Goal: Task Accomplishment & Management: Manage account settings

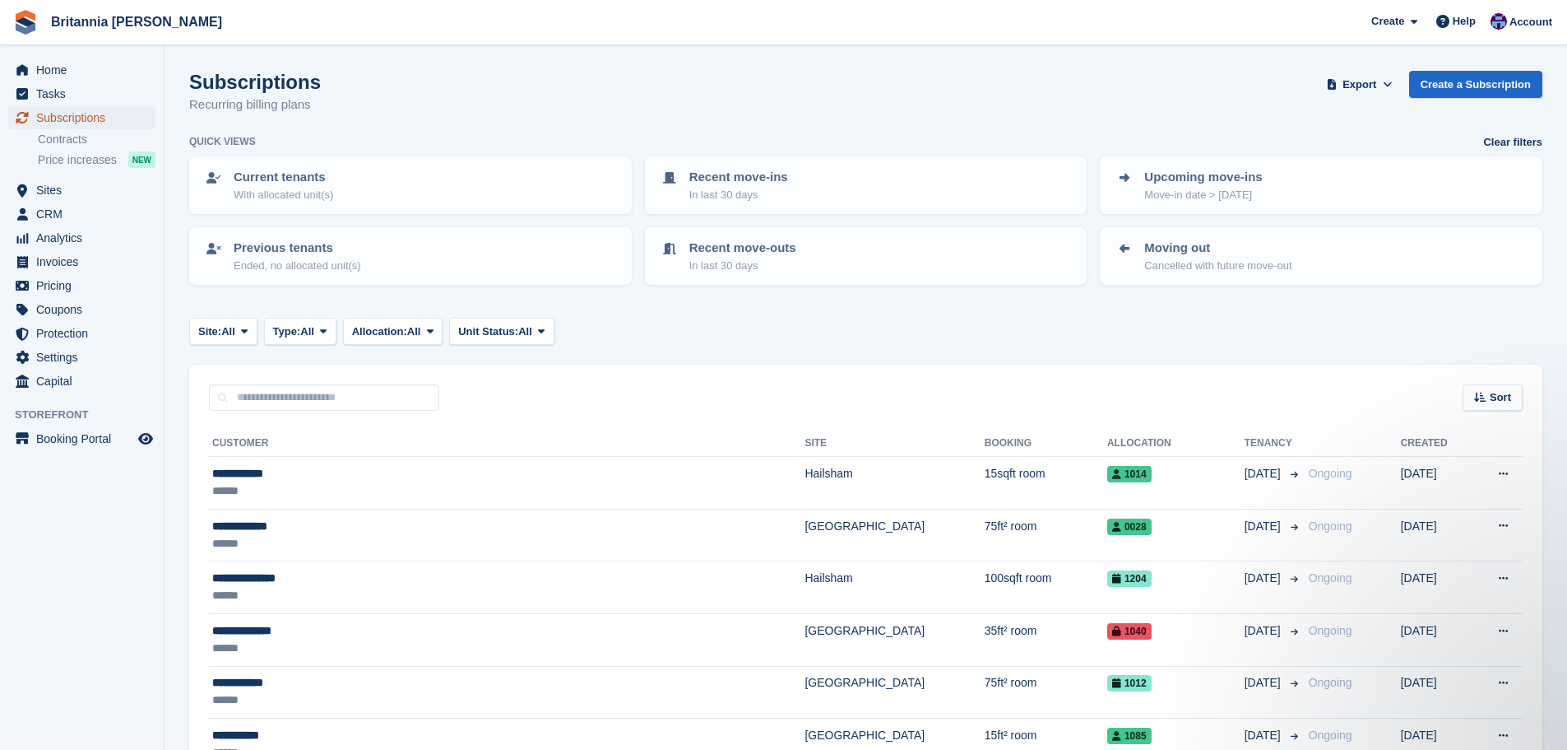
click at [116, 114] on span "Subscriptions" at bounding box center [85, 117] width 99 height 23
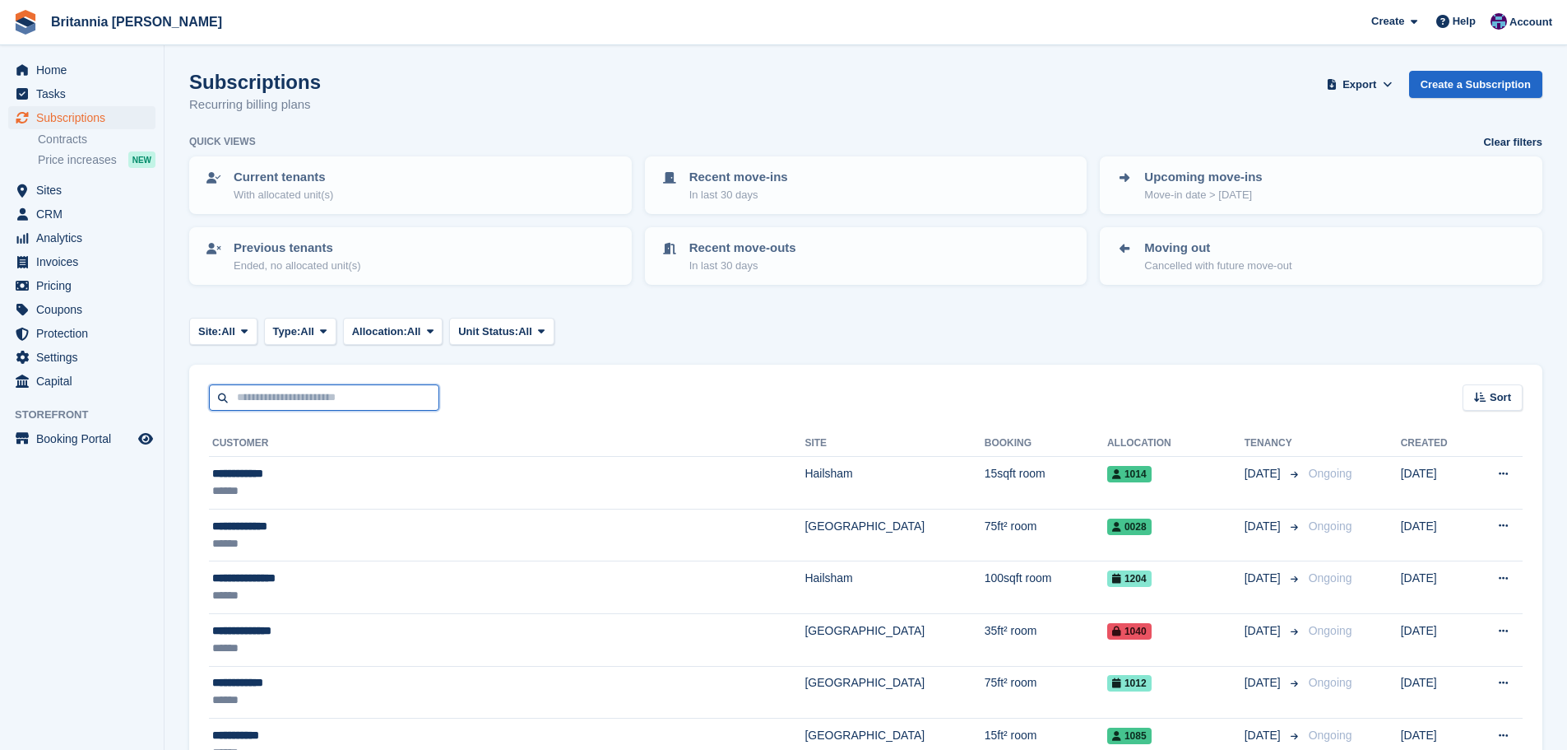
click at [304, 402] on input "text" at bounding box center [324, 397] width 230 height 27
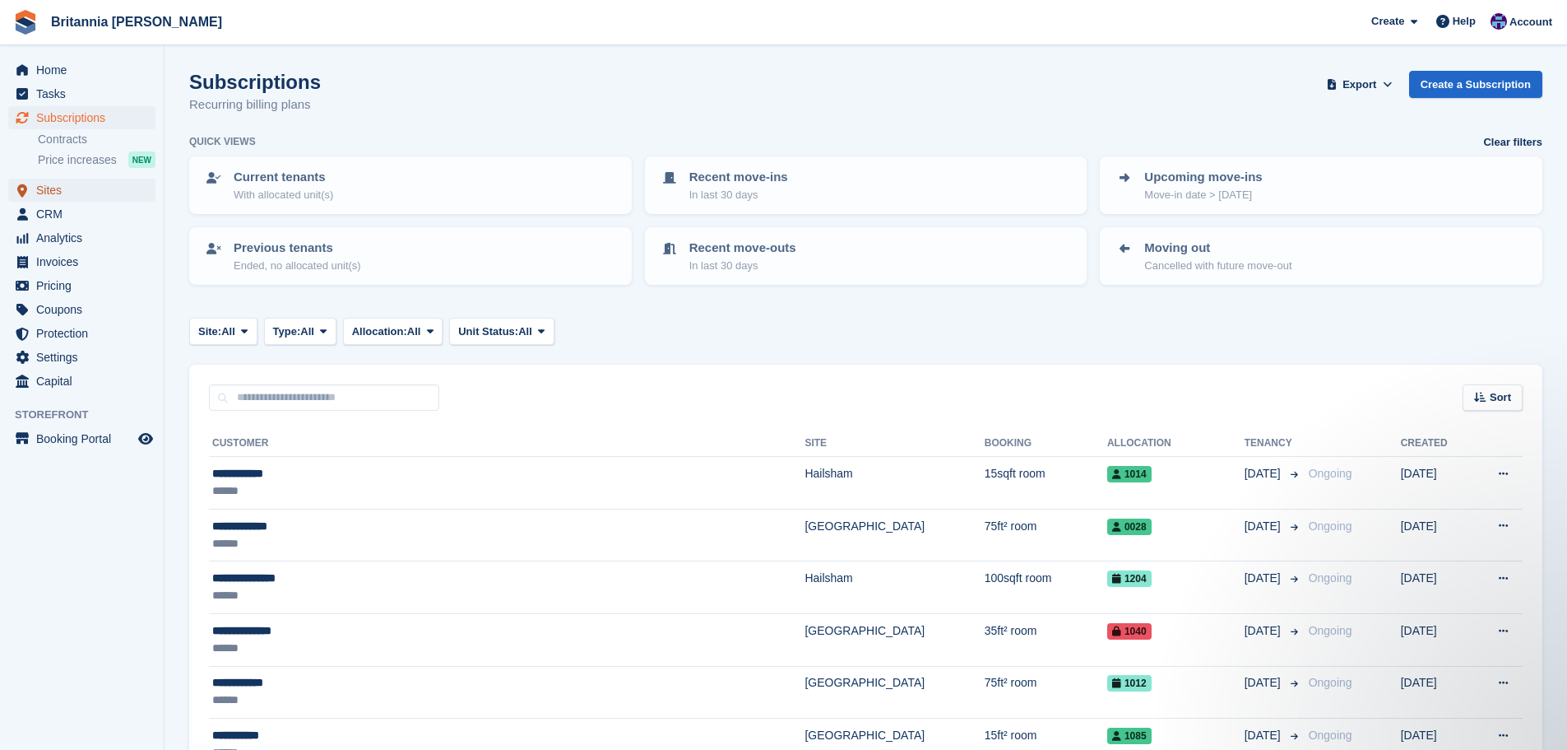
click at [96, 193] on span "Sites" at bounding box center [85, 190] width 99 height 23
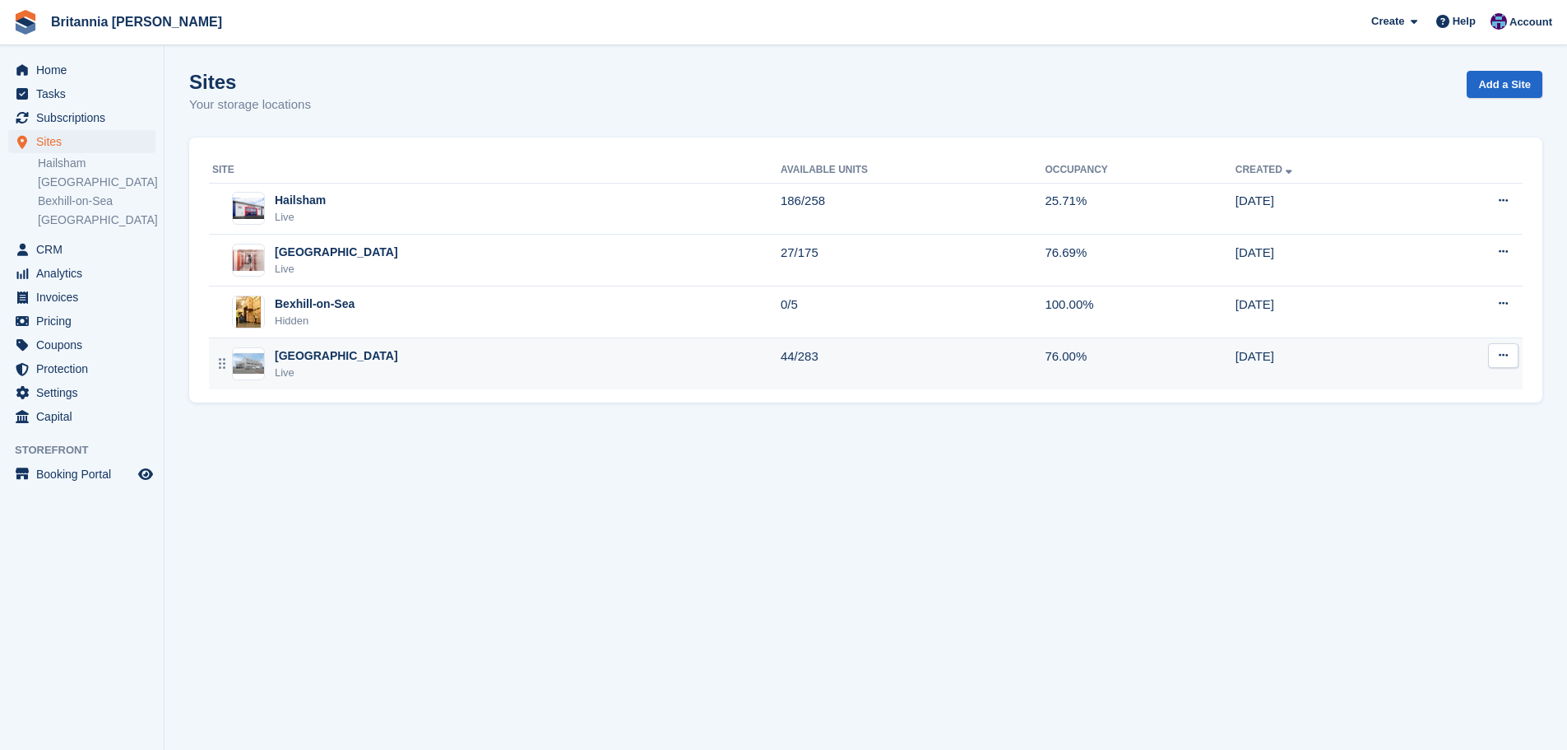
click at [341, 359] on div "Eastbourne Live" at bounding box center [496, 364] width 569 height 34
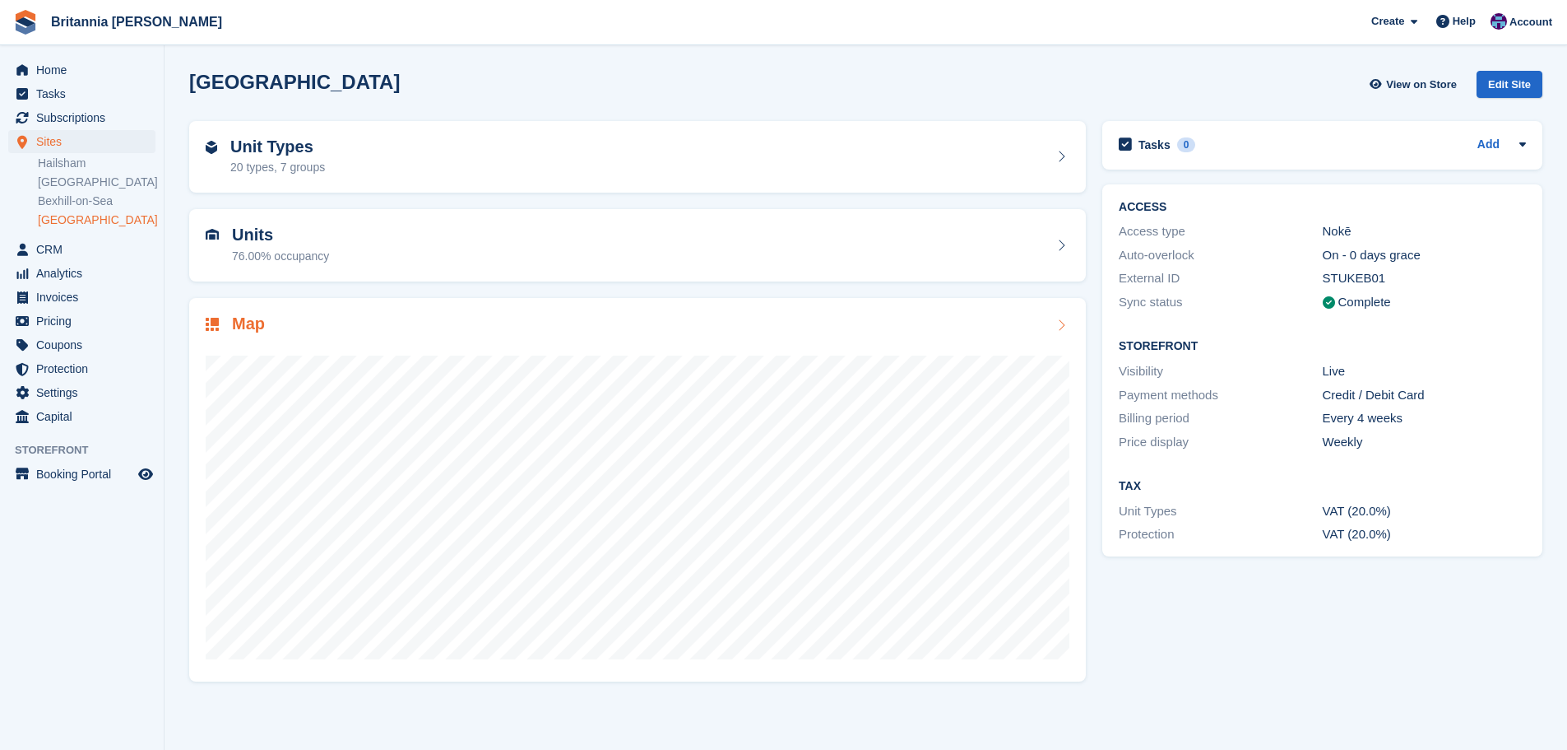
click at [527, 323] on div "Map" at bounding box center [638, 325] width 864 height 22
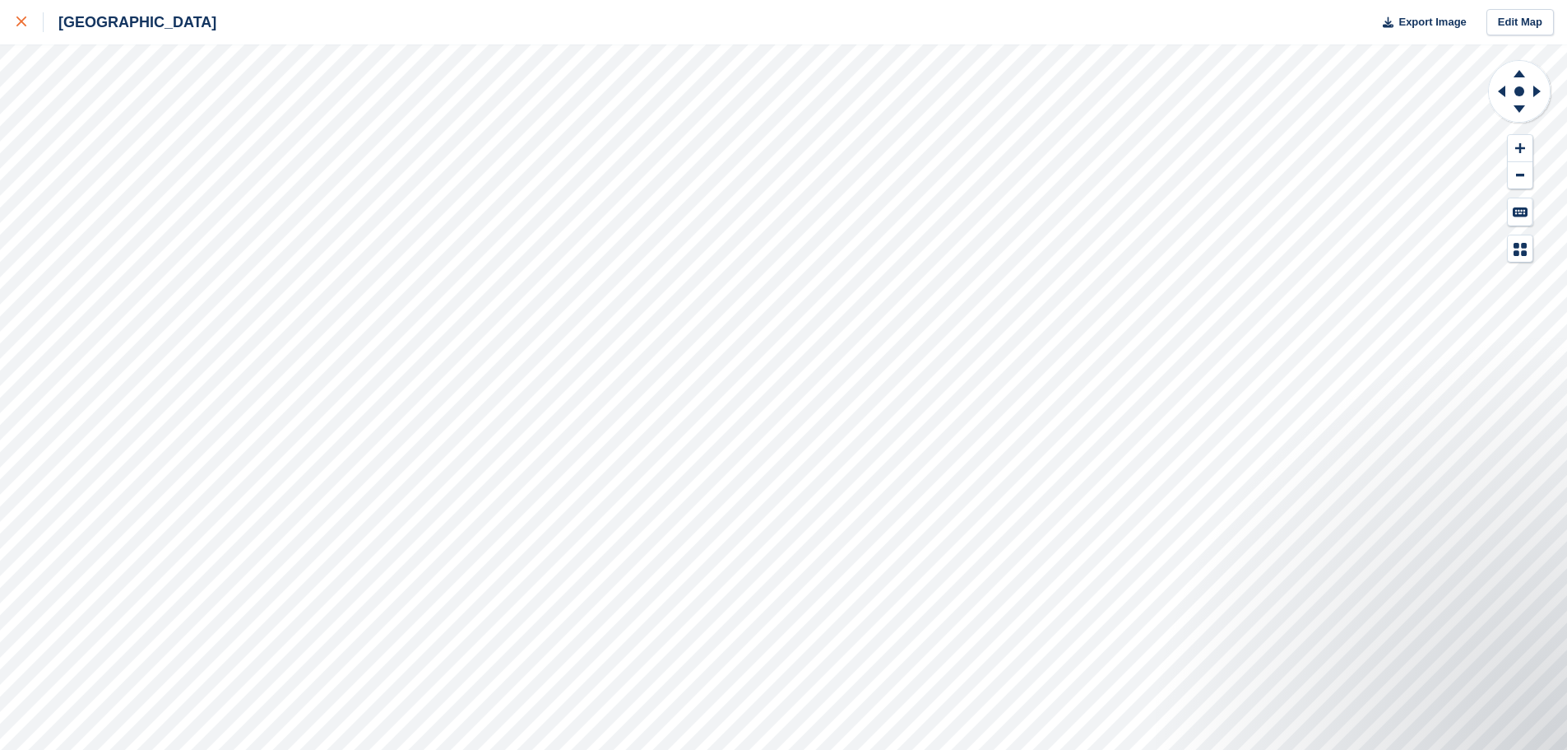
click at [12, 21] on link at bounding box center [22, 22] width 44 height 44
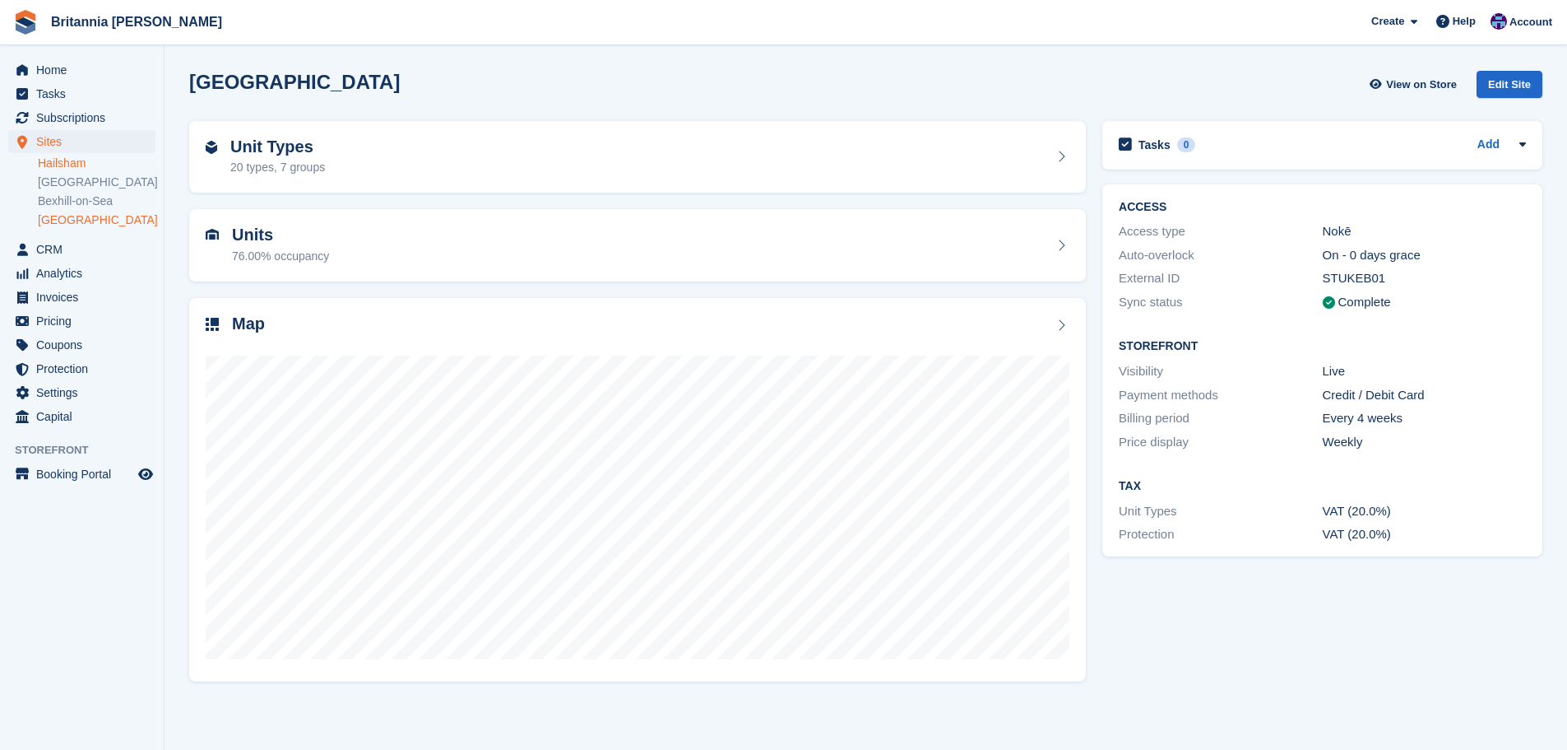
click at [70, 164] on link "Hailsham" at bounding box center [97, 164] width 118 height 16
click at [376, 339] on div at bounding box center [638, 500] width 864 height 329
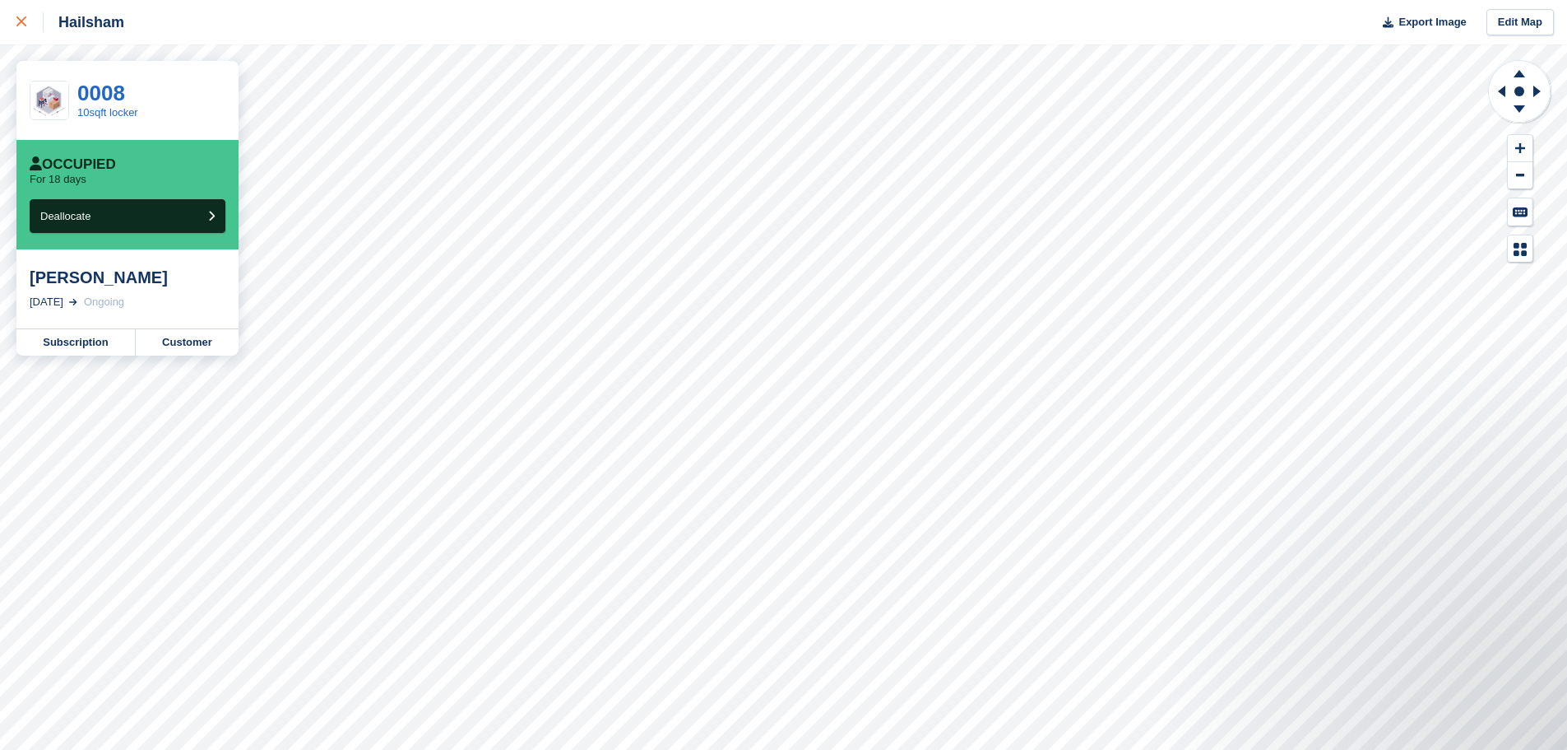
click at [34, 21] on div at bounding box center [29, 22] width 27 height 20
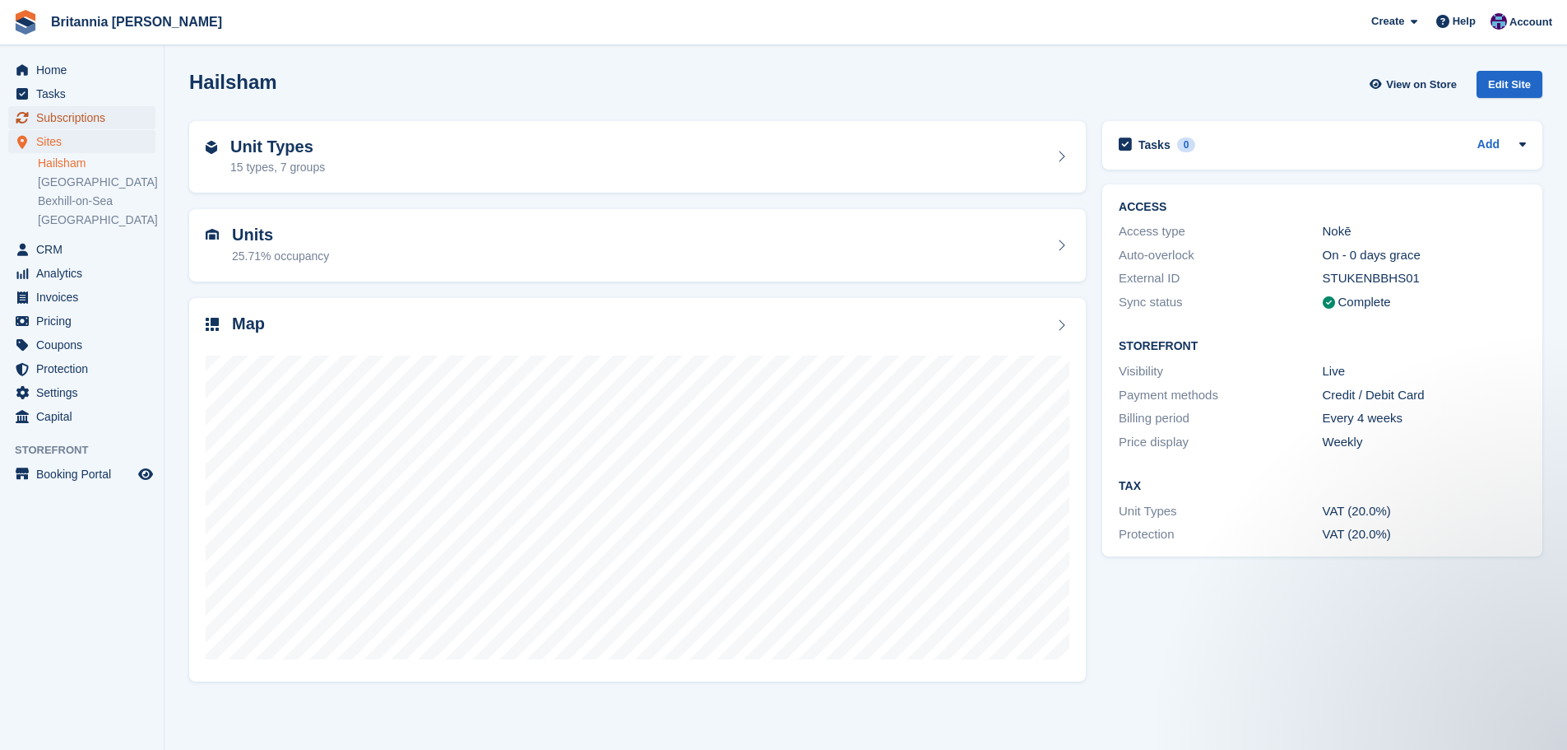
click at [56, 123] on span "Subscriptions" at bounding box center [85, 117] width 99 height 23
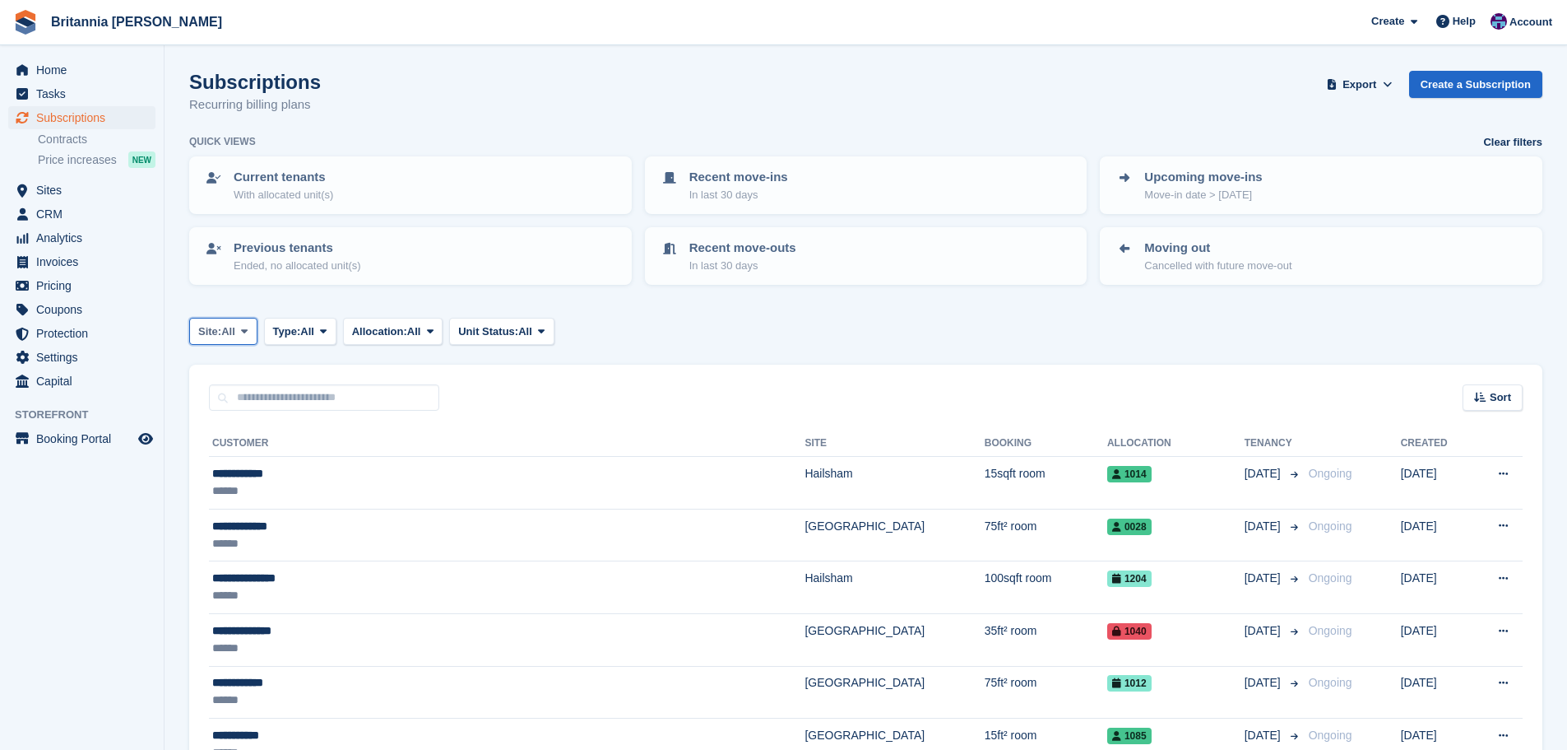
click at [235, 329] on span "All" at bounding box center [228, 331] width 14 height 16
click at [240, 393] on link "Hailsham" at bounding box center [271, 400] width 148 height 30
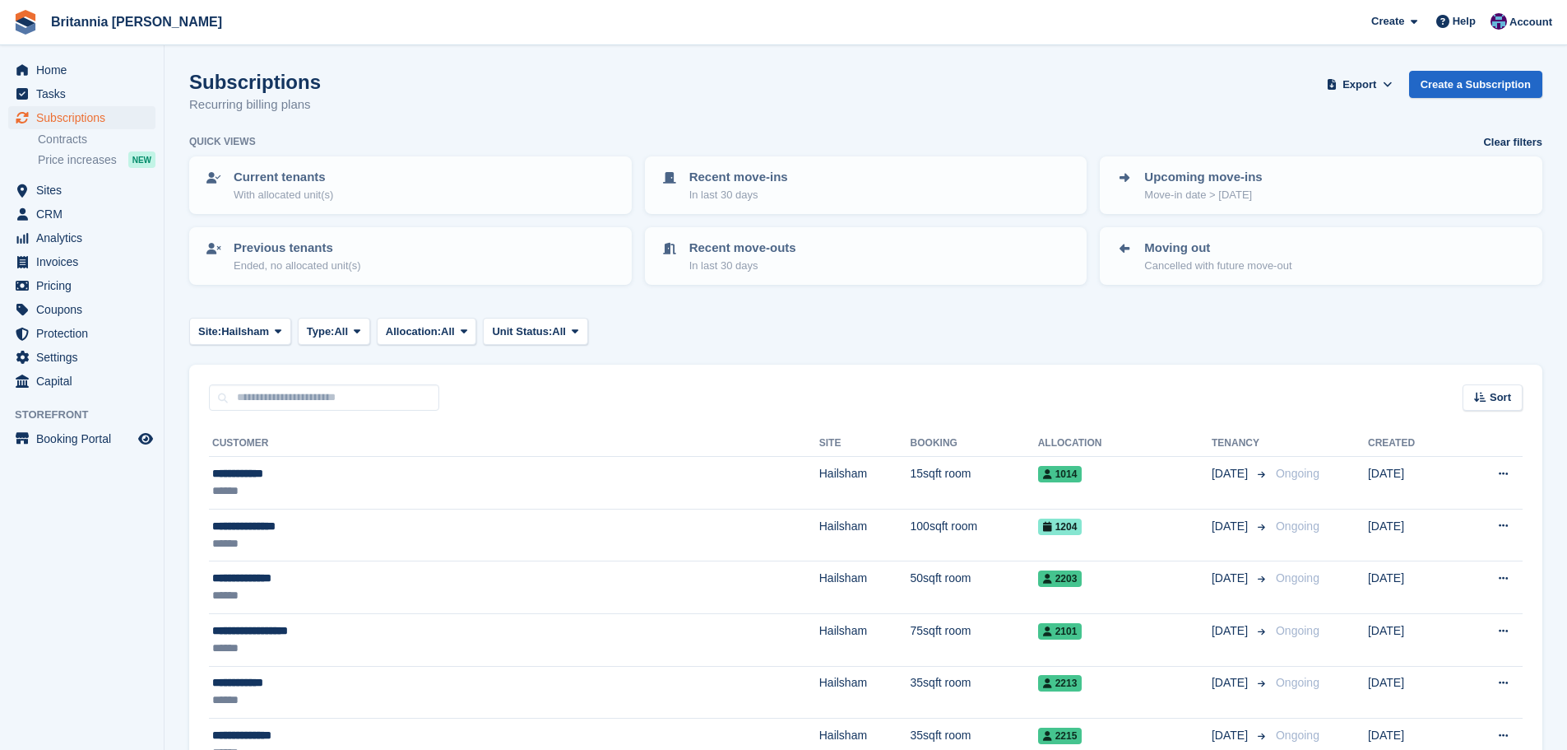
scroll to position [82, 0]
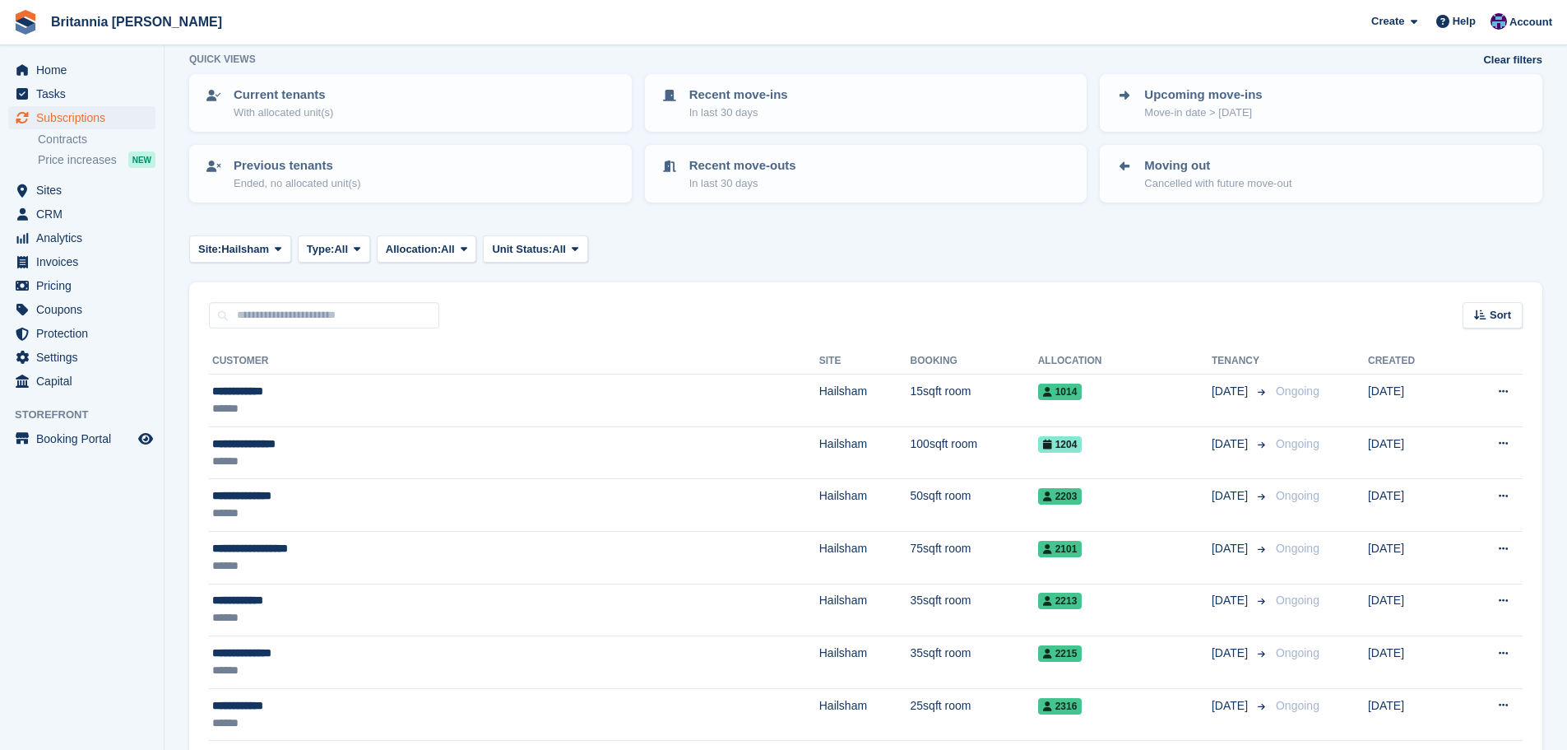
click at [1212, 360] on th "Tenancy" at bounding box center [1241, 361] width 58 height 26
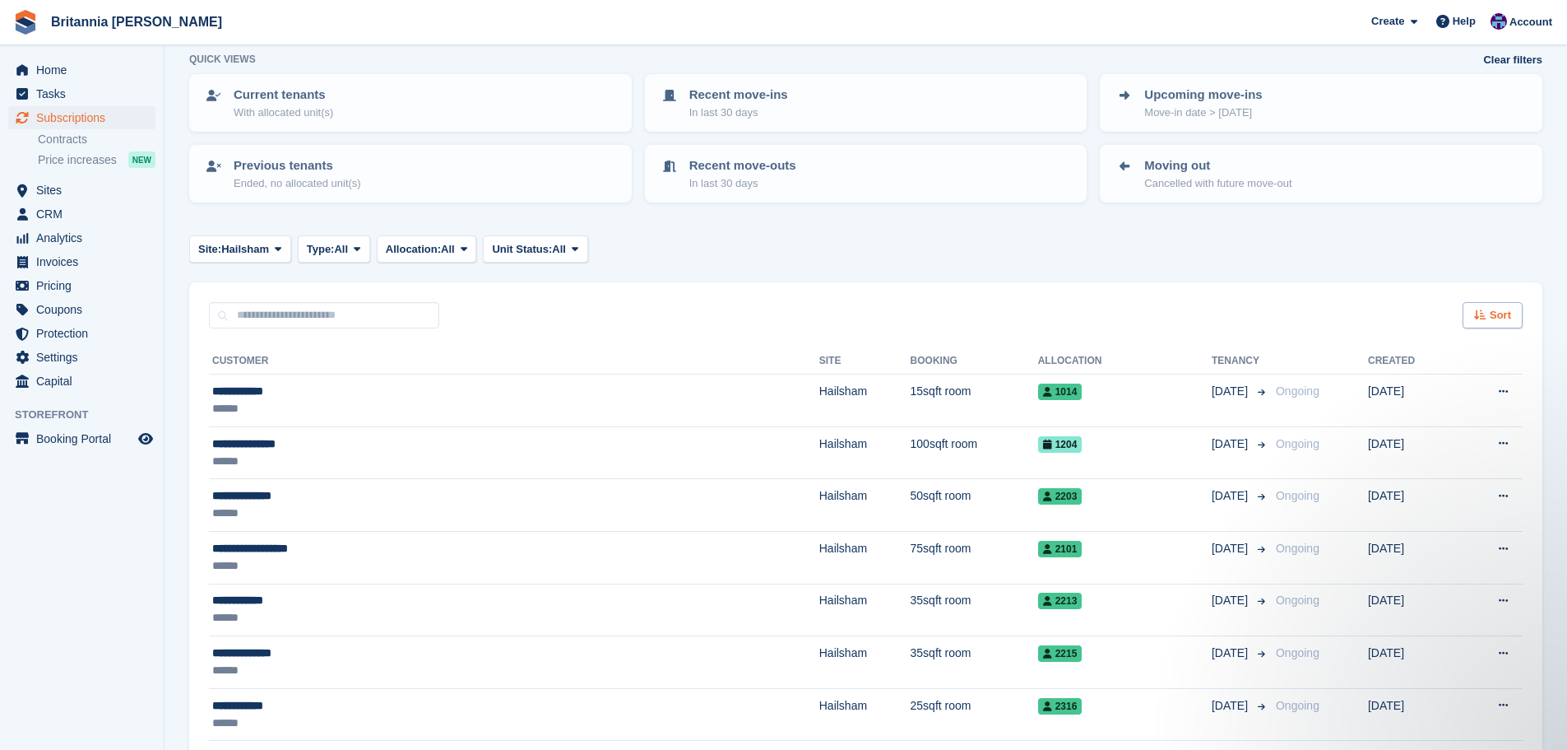
scroll to position [0, 0]
click at [1498, 326] on div "Sort" at bounding box center [1493, 315] width 60 height 27
click at [1429, 417] on span "Move in date" at bounding box center [1424, 417] width 66 height 13
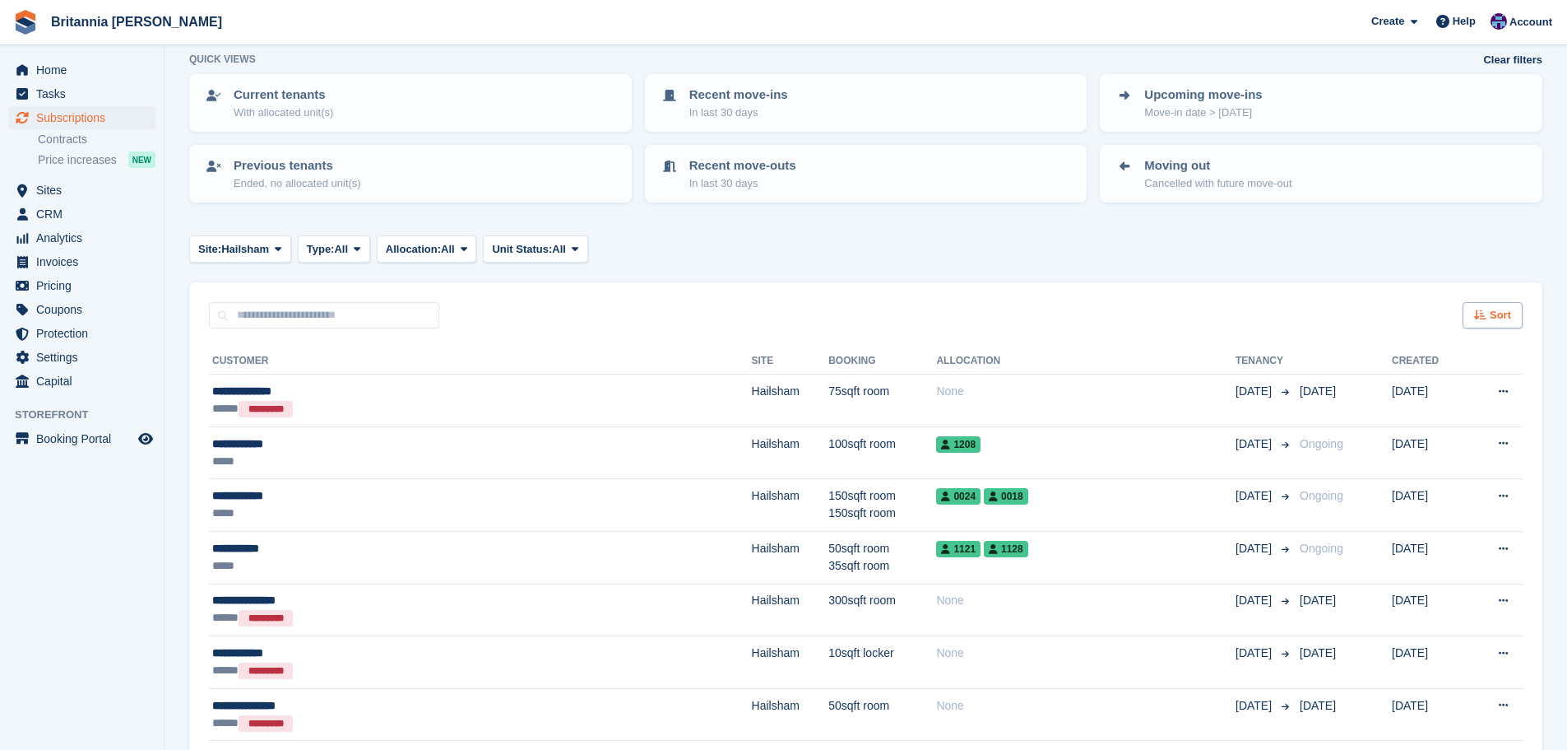
click at [1487, 318] on icon at bounding box center [1480, 314] width 12 height 11
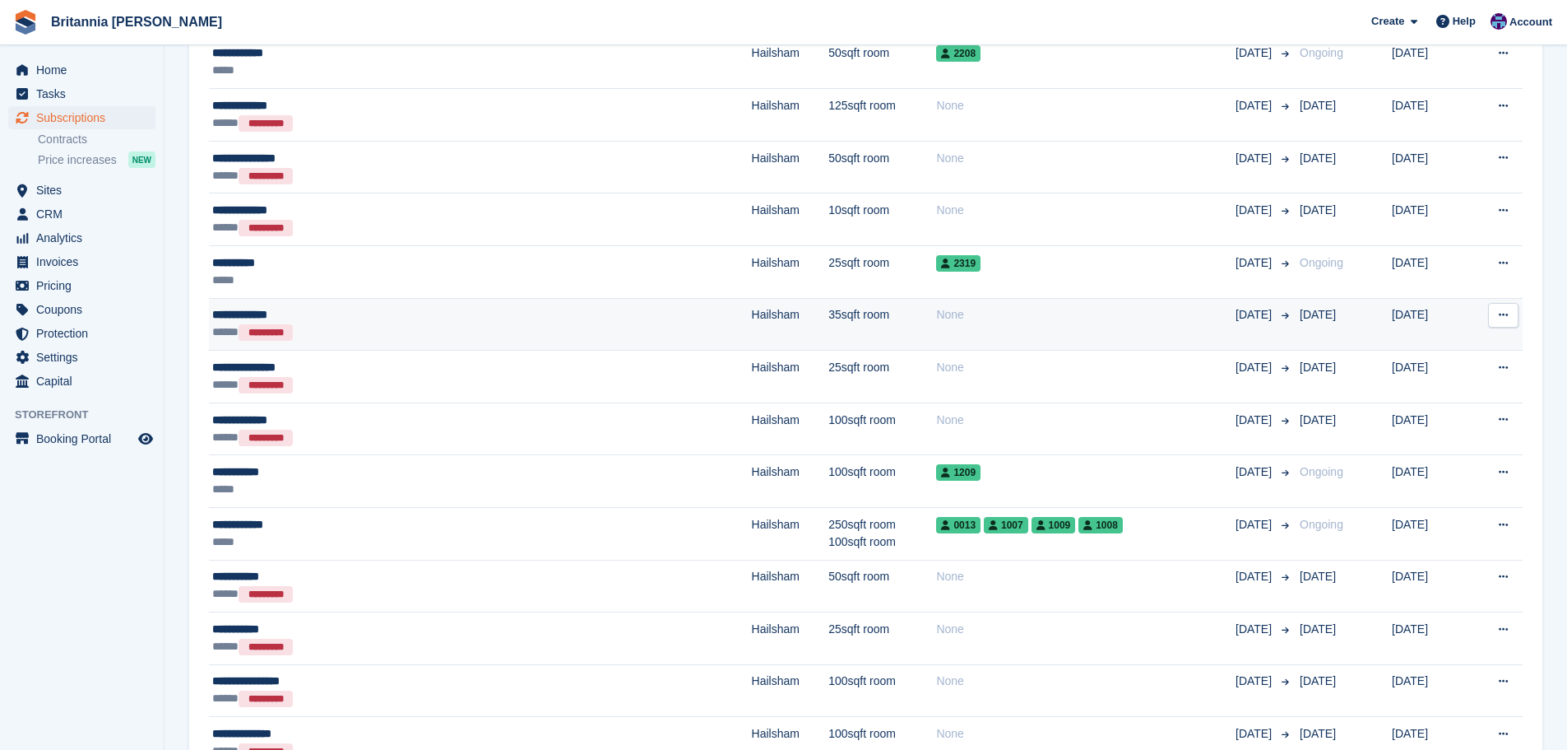
scroll to position [2405, 0]
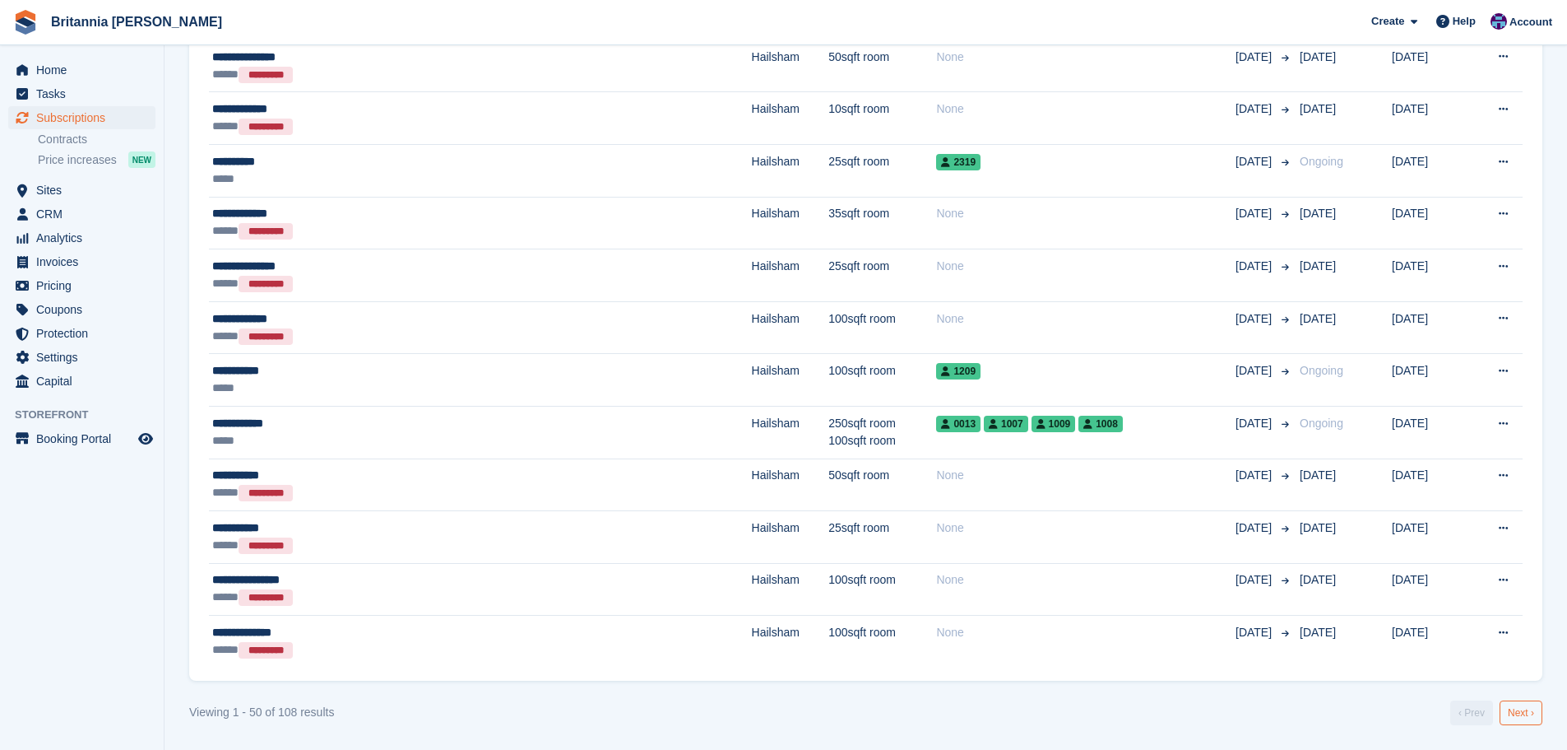
click at [1524, 720] on link "Next ›" at bounding box center [1521, 712] width 43 height 25
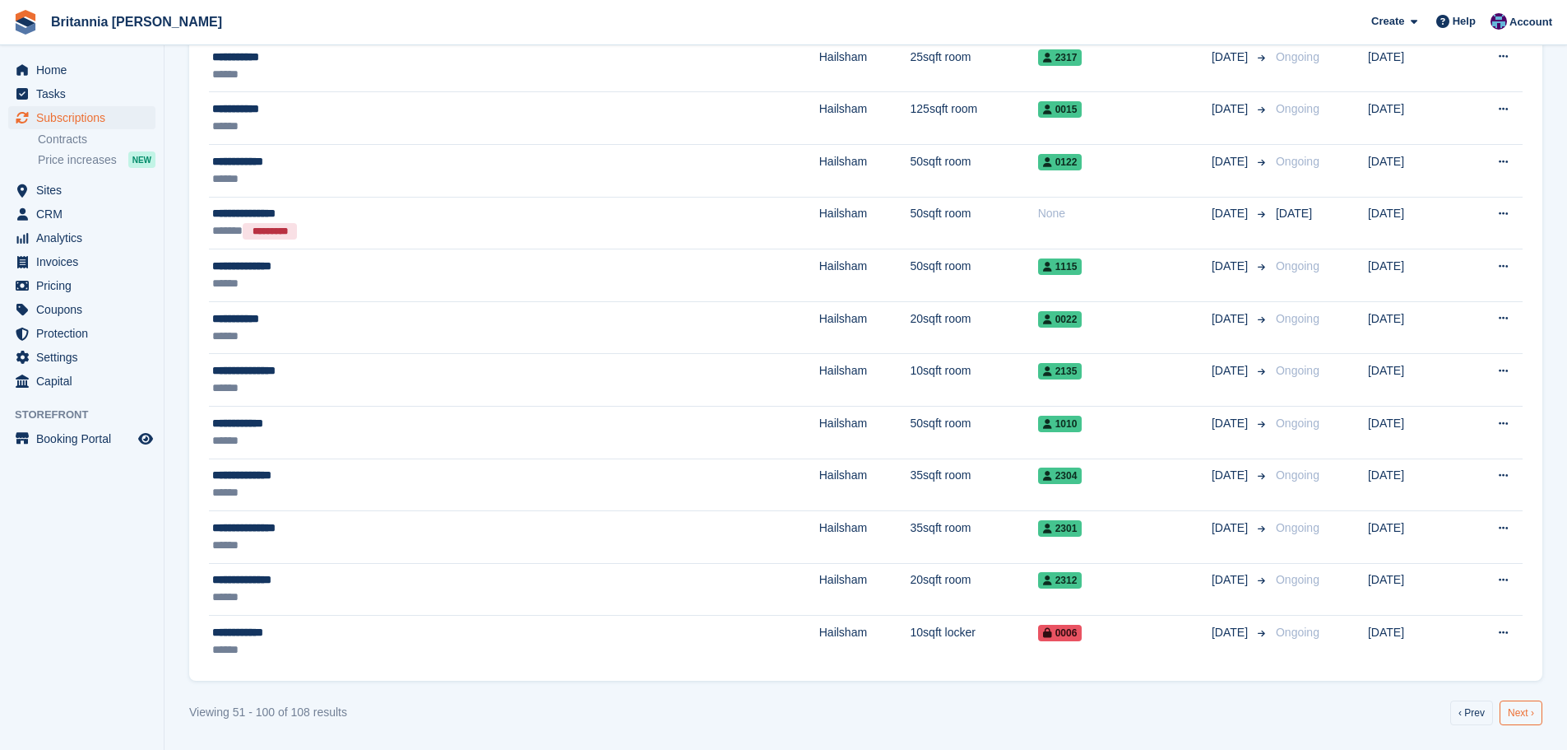
click at [1521, 714] on link "Next ›" at bounding box center [1521, 712] width 43 height 25
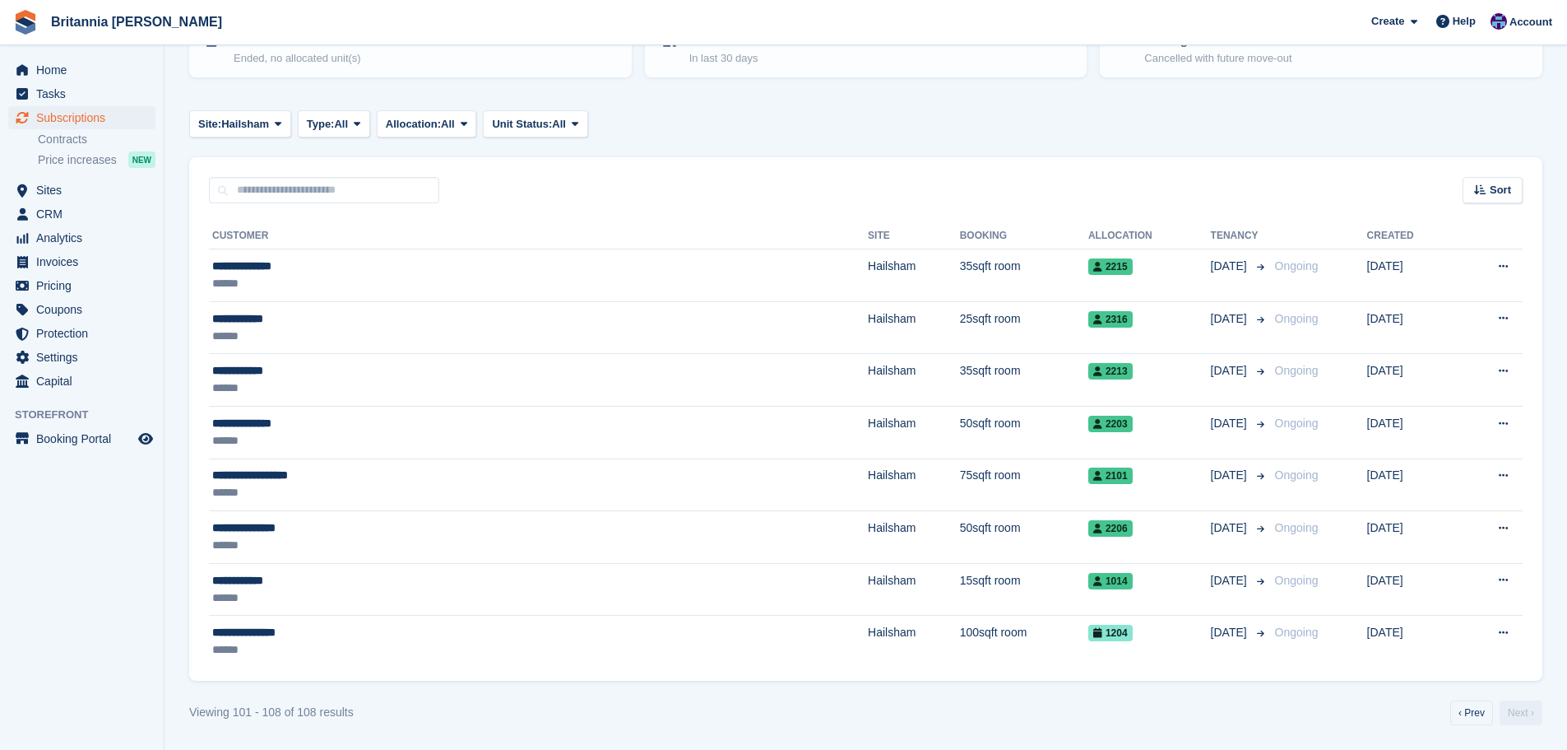
scroll to position [207, 0]
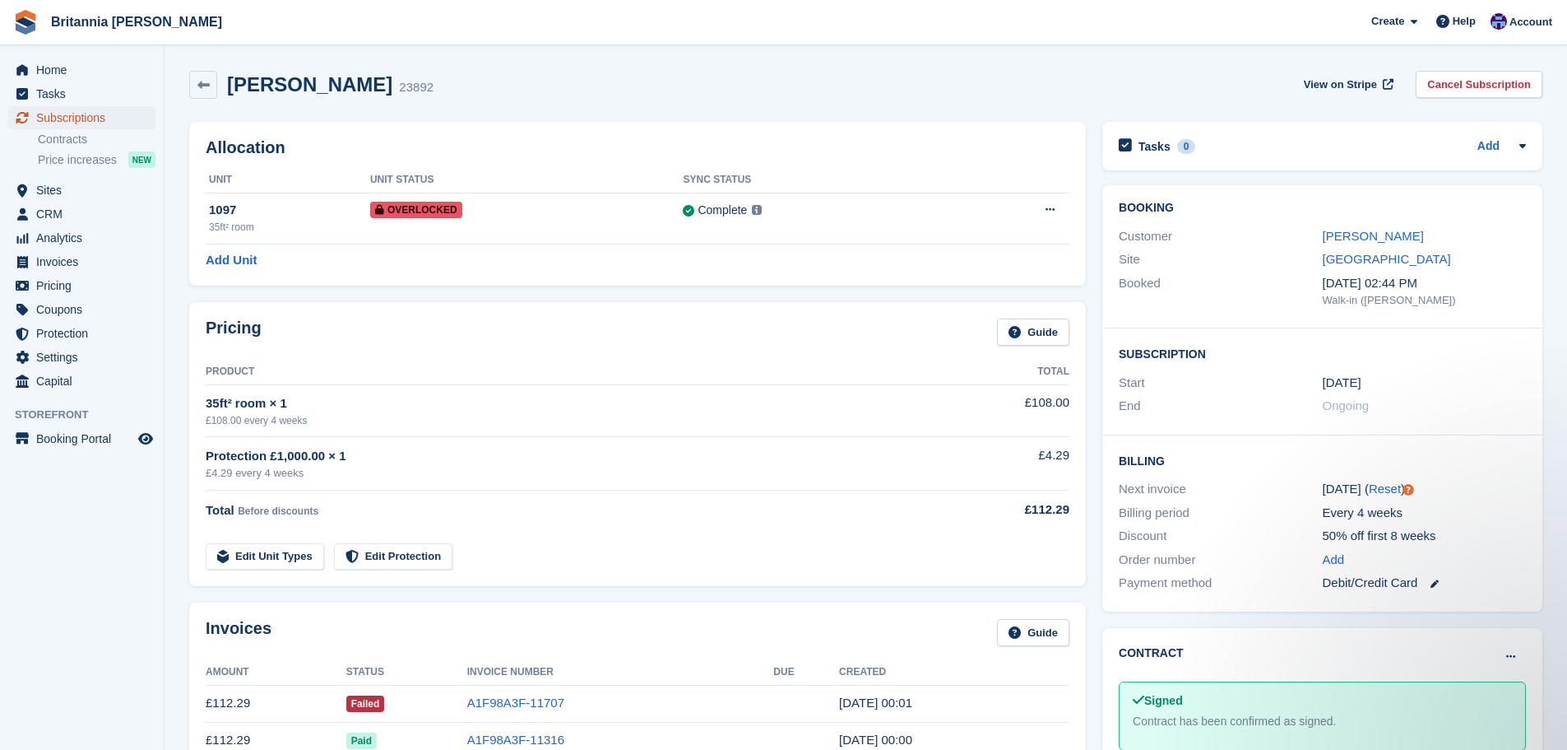
click at [116, 126] on span "Subscriptions" at bounding box center [85, 117] width 99 height 23
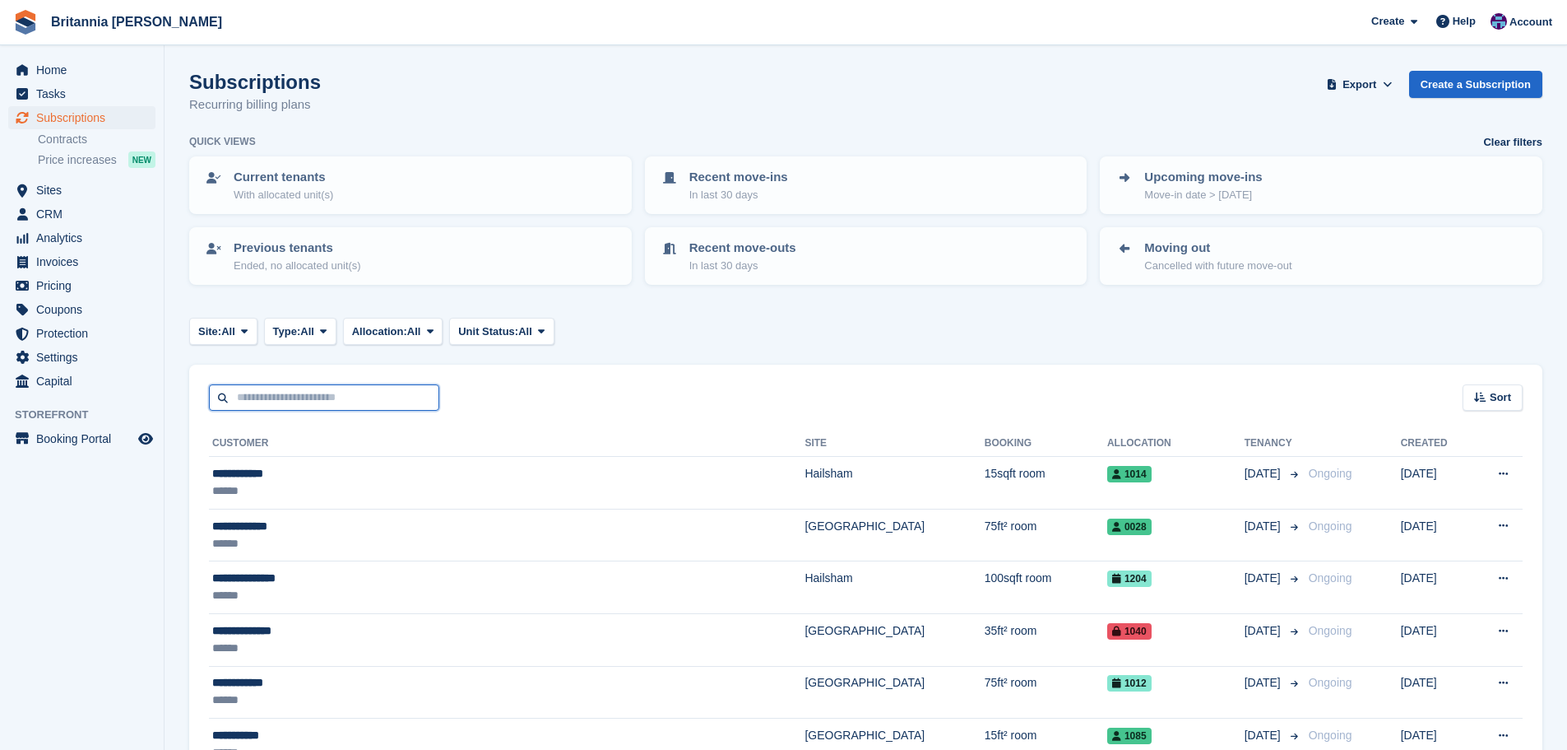
click at [290, 410] on input "text" at bounding box center [324, 397] width 230 height 27
type input "******"
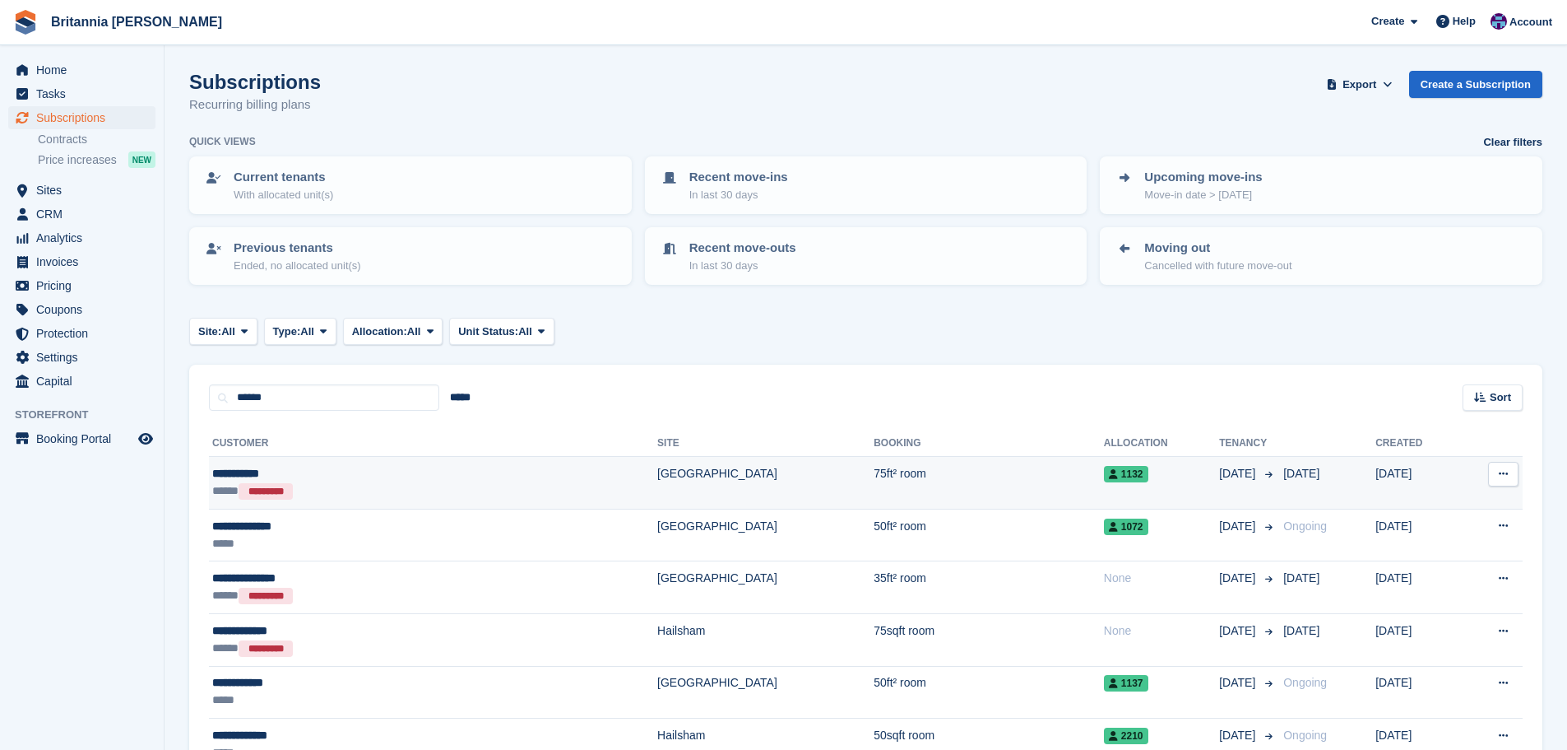
click at [443, 476] on div "**********" at bounding box center [334, 473] width 245 height 17
